Goal: Task Accomplishment & Management: Manage account settings

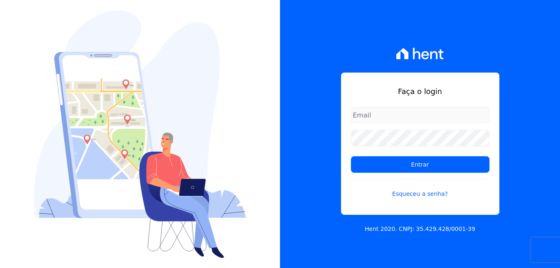
click at [409, 117] on input "email" at bounding box center [420, 115] width 139 height 17
type input "[PERSON_NAME][EMAIL_ADDRESS][PERSON_NAME][DOMAIN_NAME]"
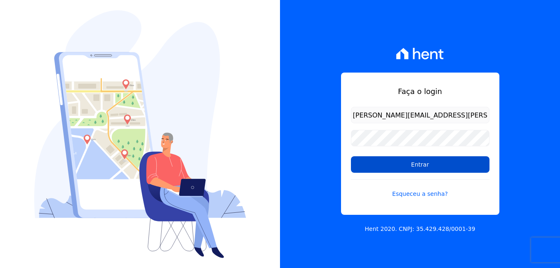
click at [398, 165] on input "Entrar" at bounding box center [420, 164] width 139 height 17
